Goal: Transaction & Acquisition: Purchase product/service

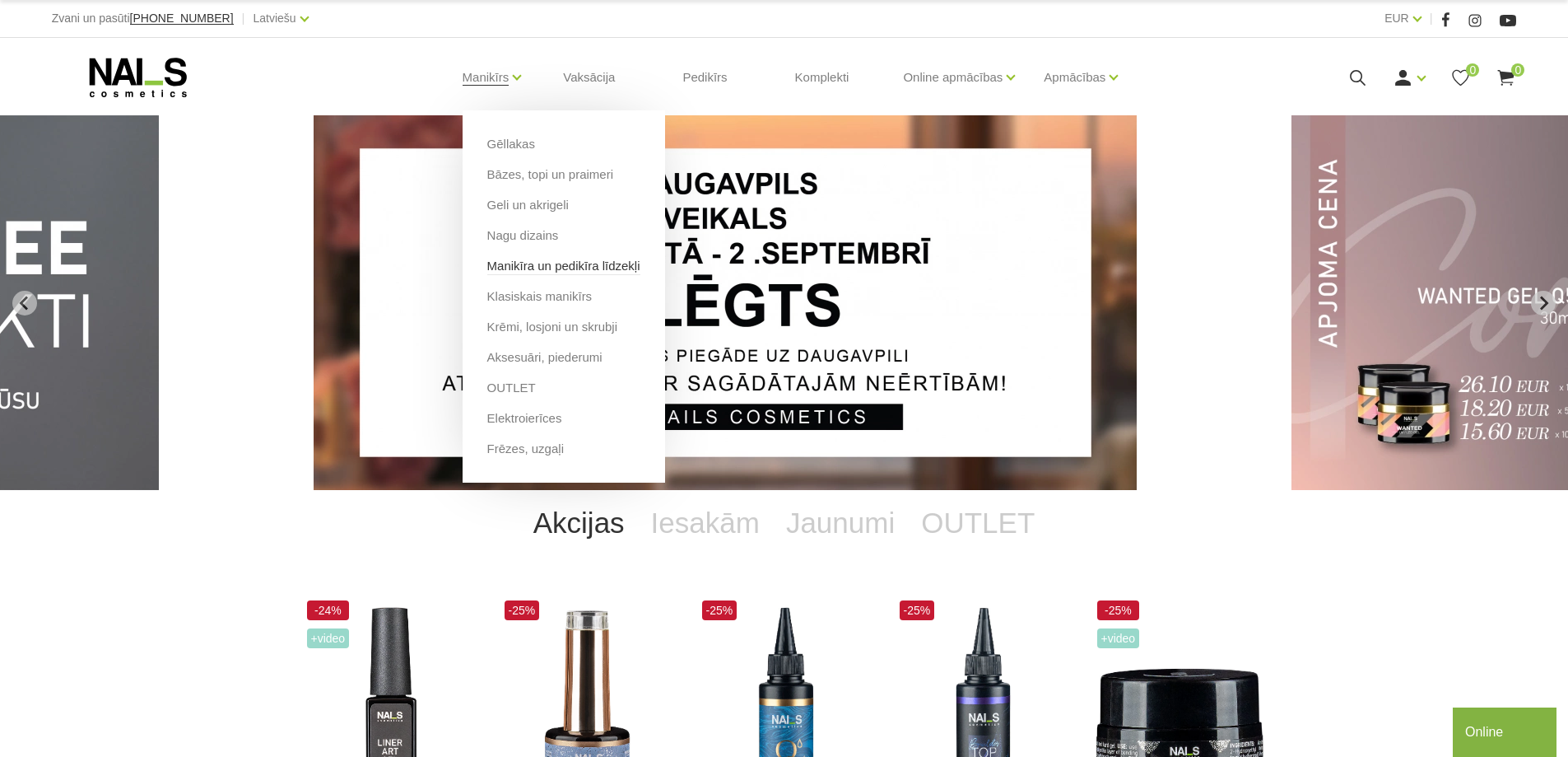
click at [524, 261] on link "Manikīra un pedikīra līdzekļi" at bounding box center [564, 266] width 154 height 18
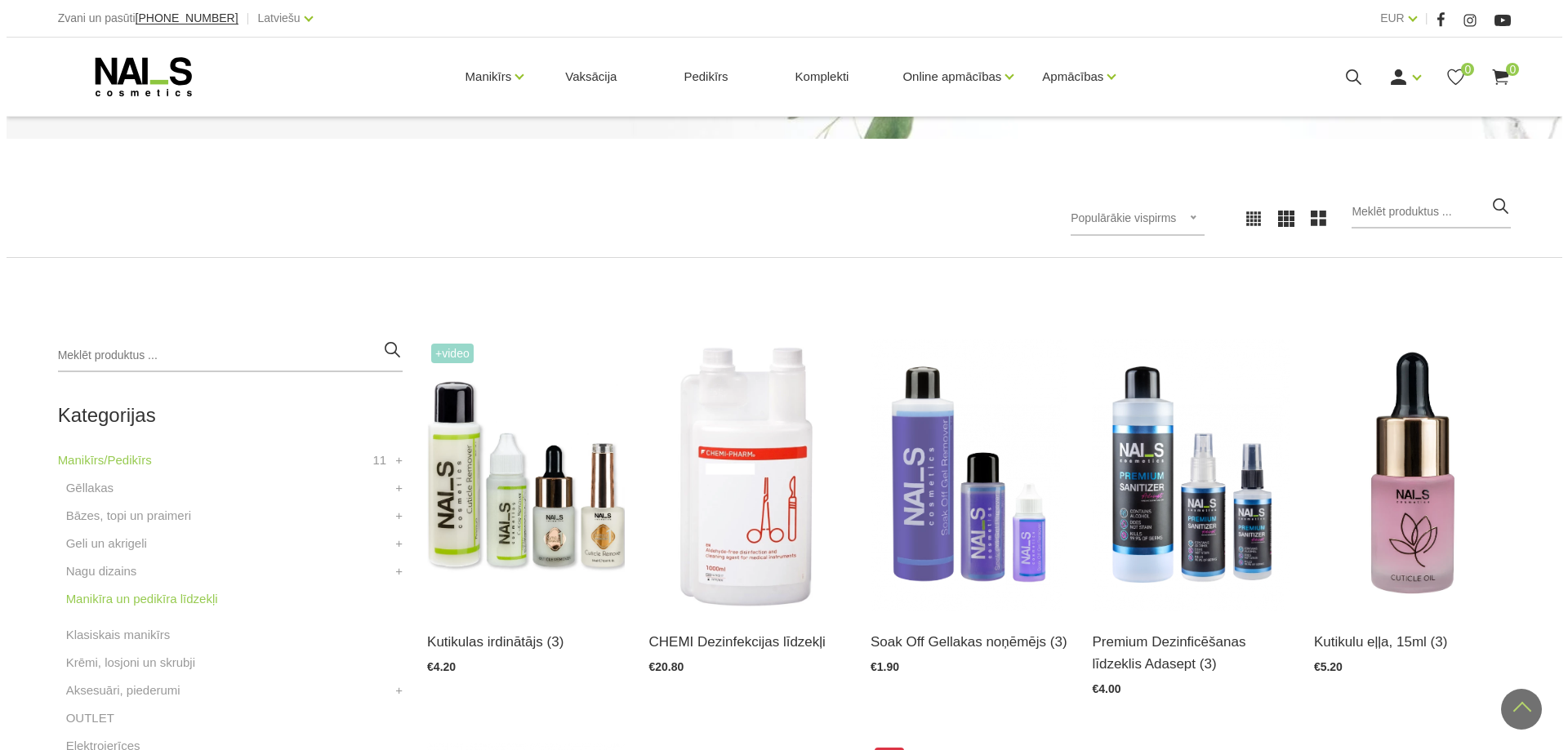
scroll to position [163, 0]
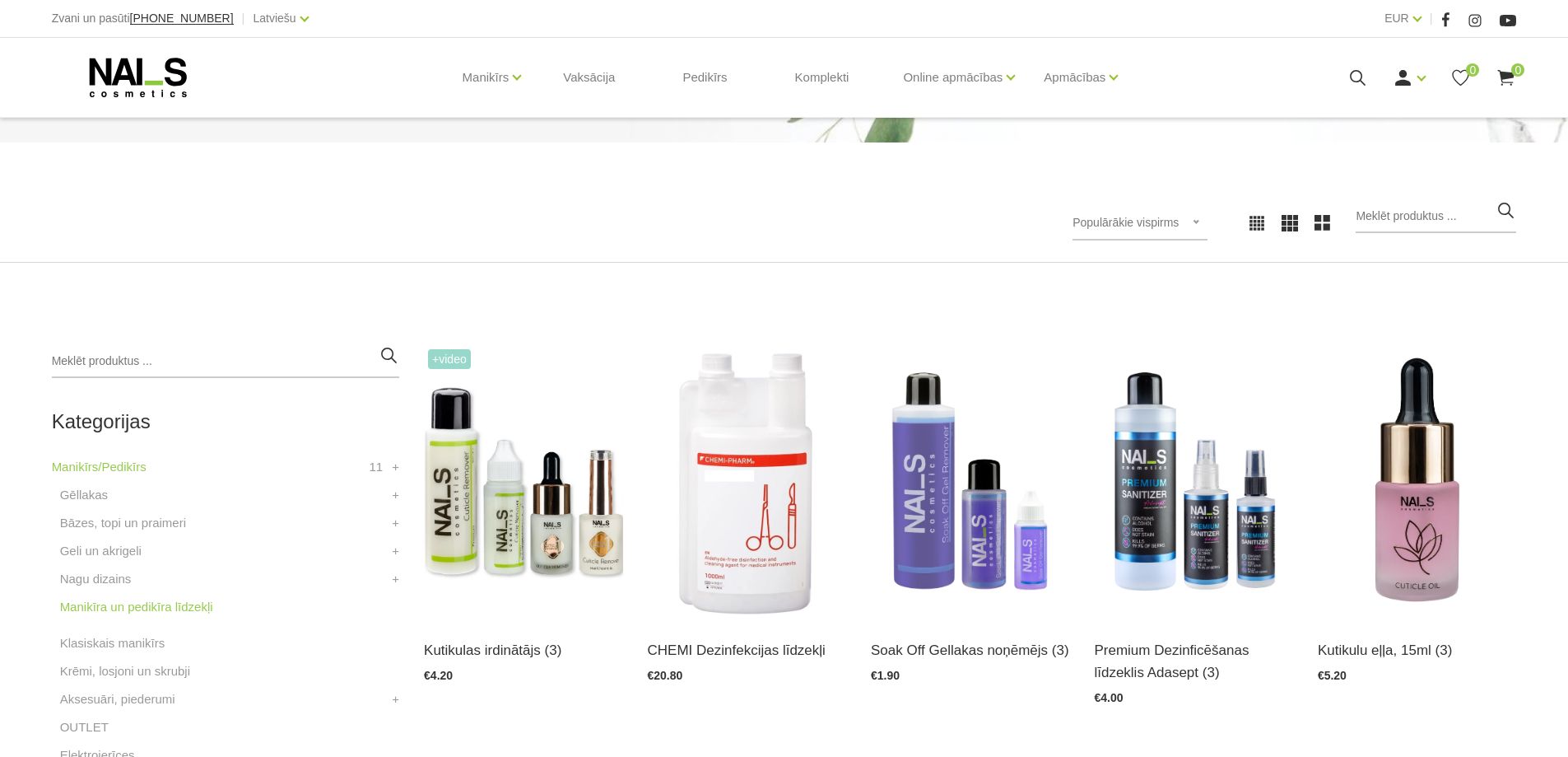
click at [1357, 77] on icon at bounding box center [1358, 78] width 21 height 21
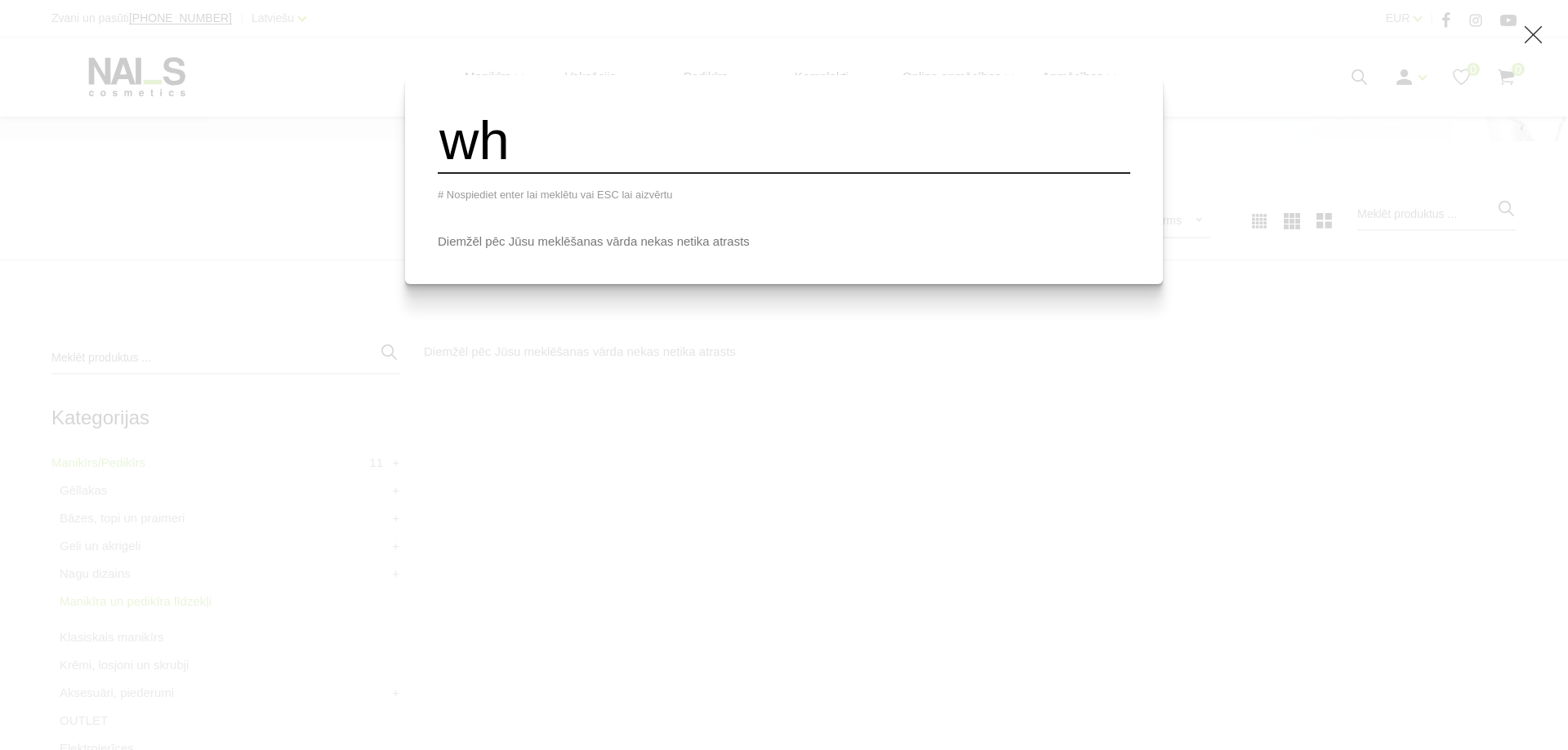
type input "w"
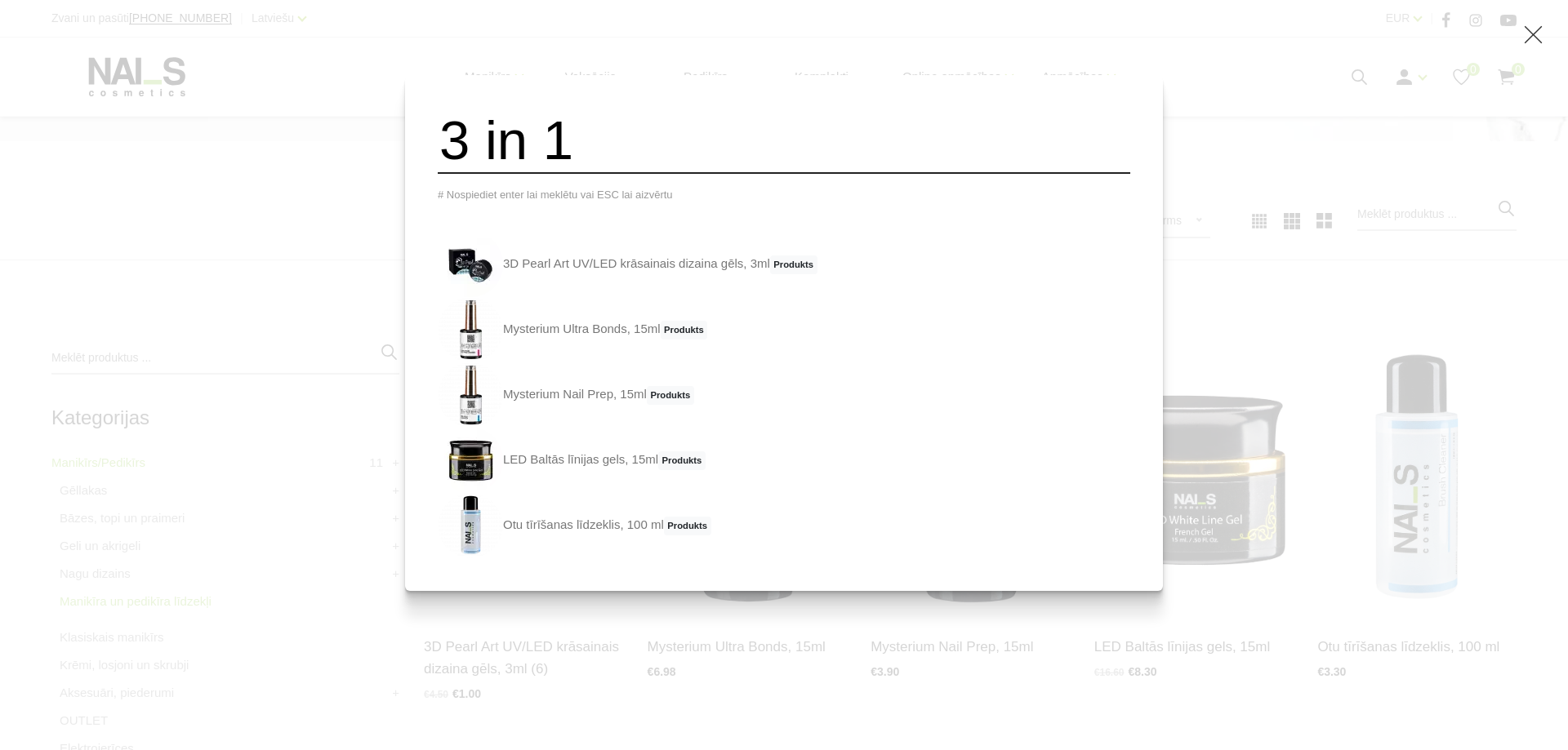
type input "3 in 1"
click at [939, 84] on div "3 in 1 # Nospiediet enter lai meklētu vai ESC lai aizvērtu 3D Pearl Art UV/LED …" at bounding box center [784, 332] width 758 height 515
click at [1284, 172] on div "3 in 1 # Nospiediet enter lai meklētu vai ESC lai aizvērtu 3D Pearl Art UV/LED …" at bounding box center [784, 375] width 1568 height 750
